Goal: Task Accomplishment & Management: Use online tool/utility

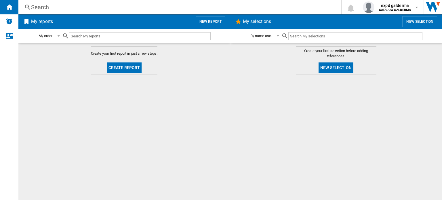
click at [222, 24] on button "New report" at bounding box center [211, 21] width 30 height 11
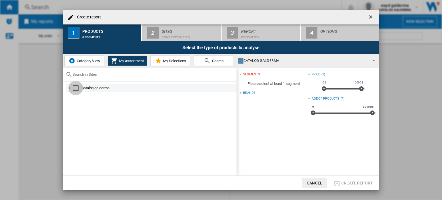
click at [75, 88] on div "Select" at bounding box center [76, 88] width 6 height 6
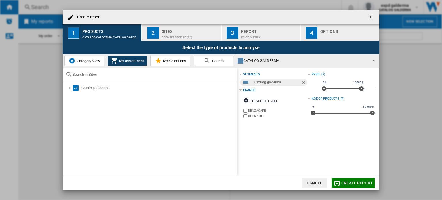
click at [182, 29] on div "Sites" at bounding box center [190, 30] width 57 height 6
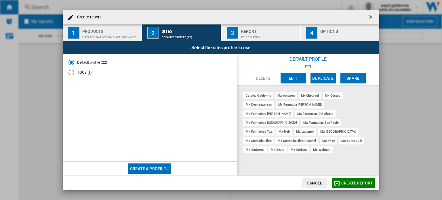
click at [300, 76] on button "Edit" at bounding box center [293, 78] width 25 height 10
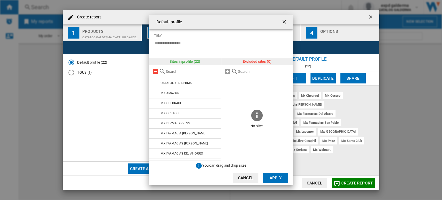
click at [157, 73] on md-icon at bounding box center [155, 71] width 7 height 7
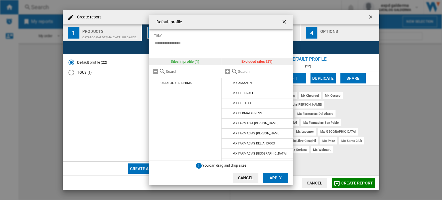
click at [243, 72] on input "text" at bounding box center [264, 71] width 52 height 4
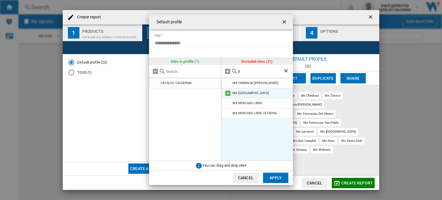
type input "li"
click at [227, 92] on md-icon at bounding box center [228, 93] width 7 height 7
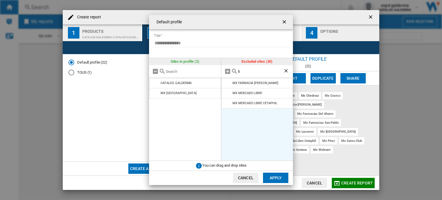
click at [283, 70] on ng-md-icon "Clear search" at bounding box center [286, 71] width 7 height 7
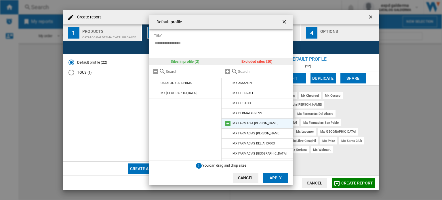
scroll to position [29, 0]
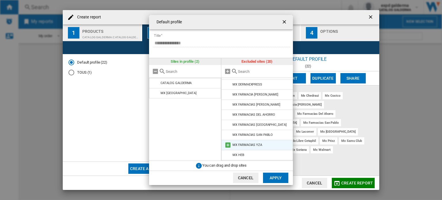
click at [228, 143] on md-icon at bounding box center [228, 145] width 7 height 7
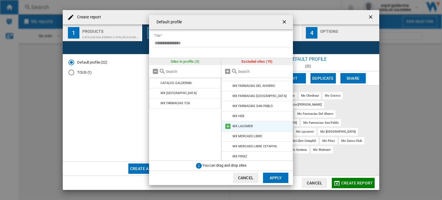
click at [228, 126] on md-icon at bounding box center [228, 126] width 7 height 7
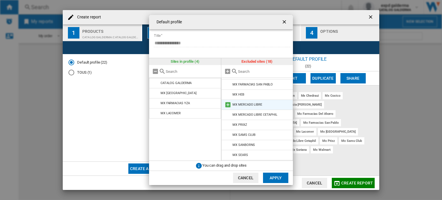
scroll to position [86, 0]
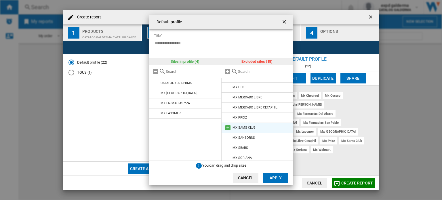
click at [226, 128] on md-icon at bounding box center [228, 127] width 7 height 7
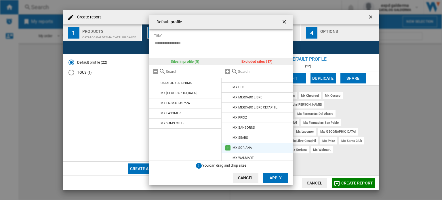
click at [228, 148] on md-icon at bounding box center [228, 148] width 7 height 7
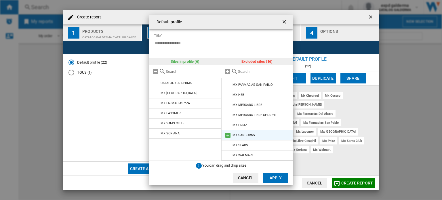
click at [227, 135] on md-icon at bounding box center [228, 135] width 7 height 7
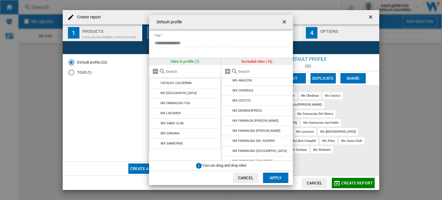
scroll to position [0, 0]
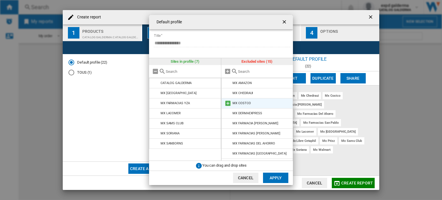
click at [227, 105] on md-icon at bounding box center [228, 103] width 7 height 7
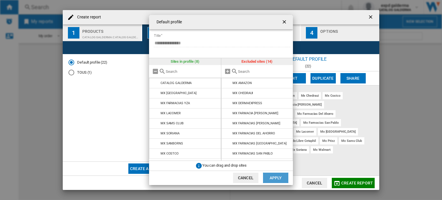
click at [276, 179] on button "Apply" at bounding box center [275, 178] width 25 height 10
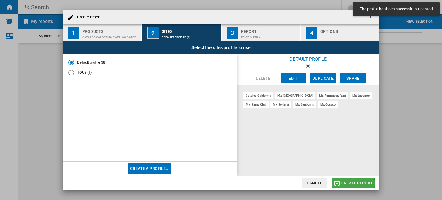
click at [353, 184] on span "Create report" at bounding box center [358, 183] width 32 height 5
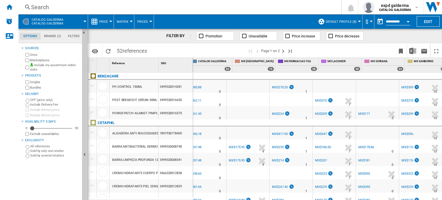
scroll to position [0, 56]
